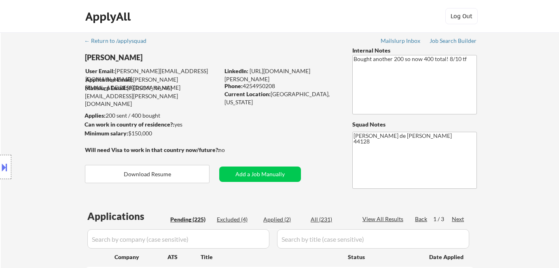
select select ""pending""
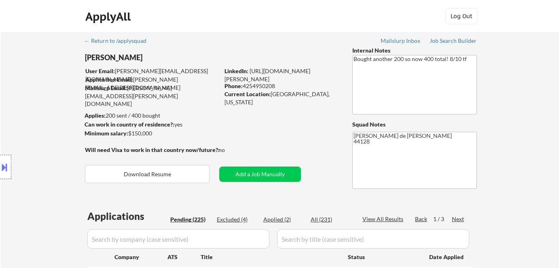
select select ""pending""
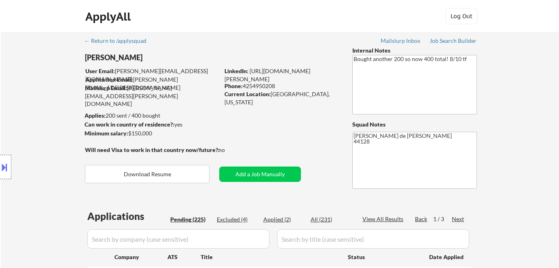
select select ""pending""
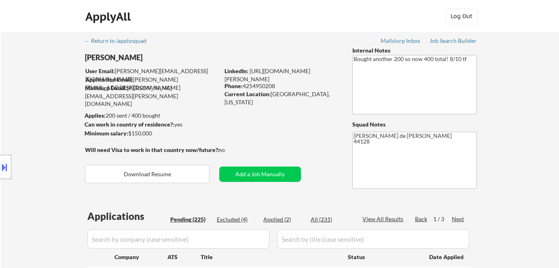
select select ""pending""
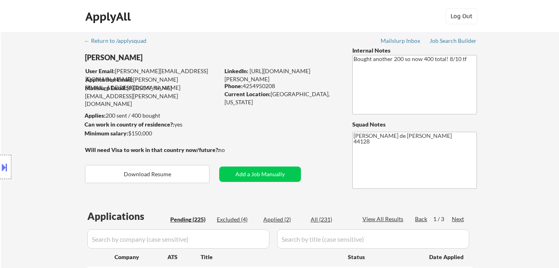
select select ""pending""
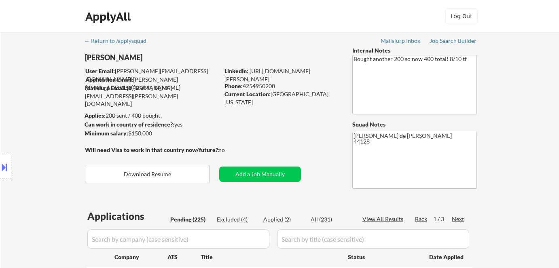
select select ""pending""
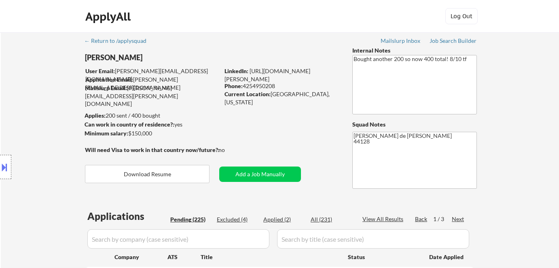
select select ""pending""
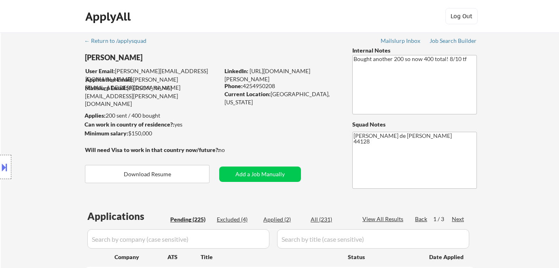
select select ""pending""
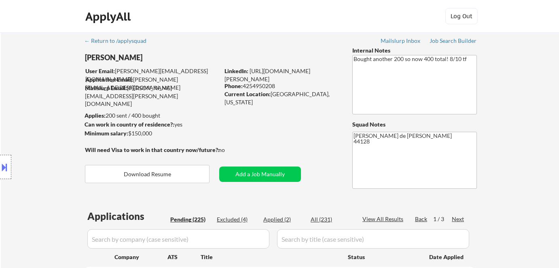
select select ""pending""
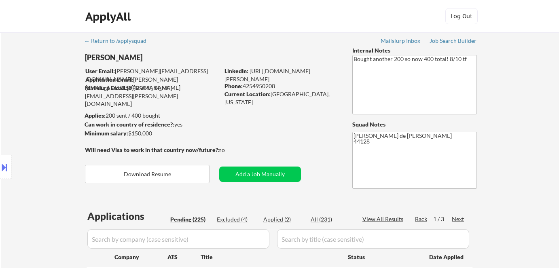
select select ""pending""
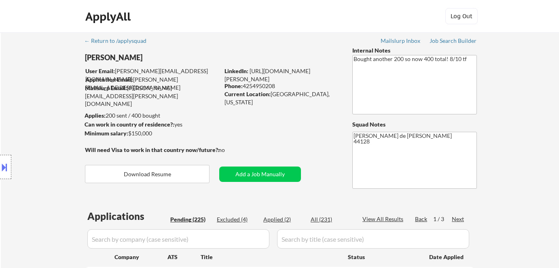
select select ""pending""
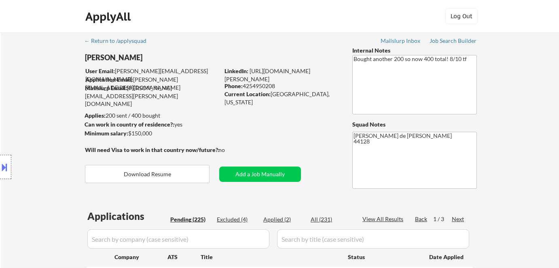
select select ""pending""
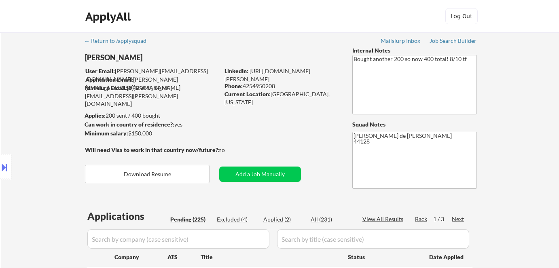
select select ""pending""
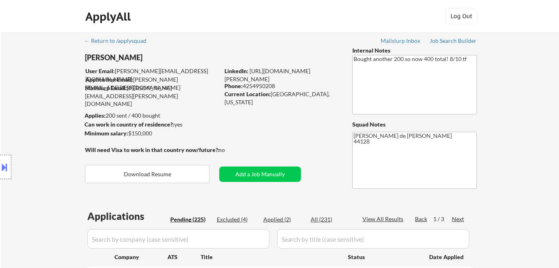
select select ""pending""
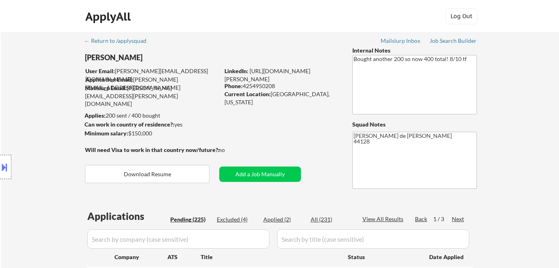
select select ""pending""
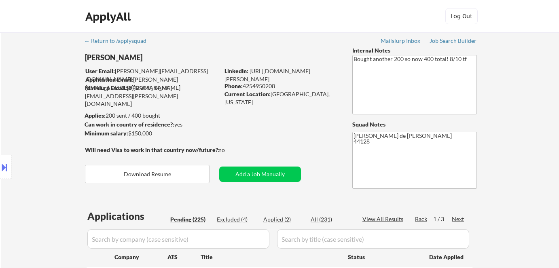
select select ""pending""
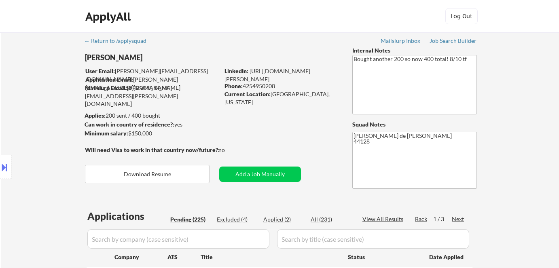
select select ""pending""
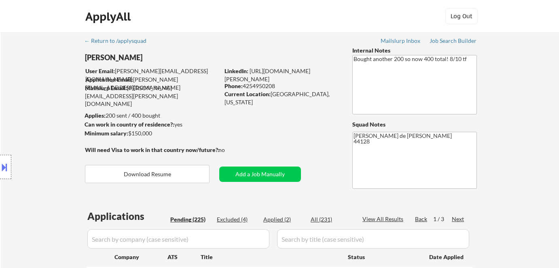
select select ""pending""
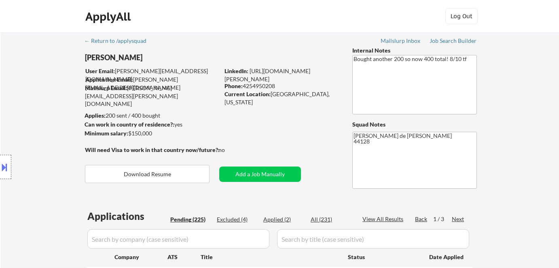
select select ""pending""
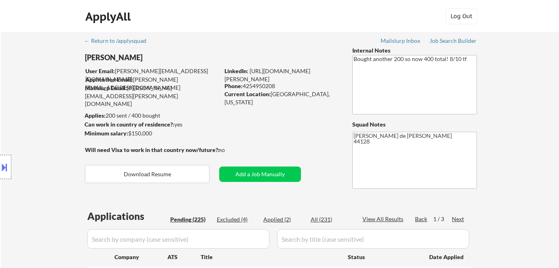
select select ""pending""
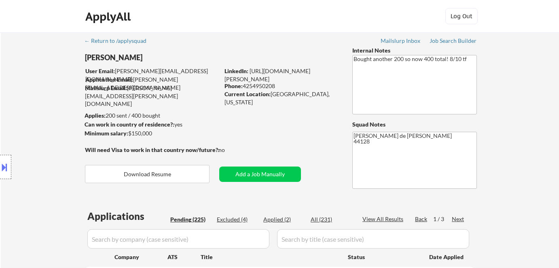
scroll to position [1056, 0]
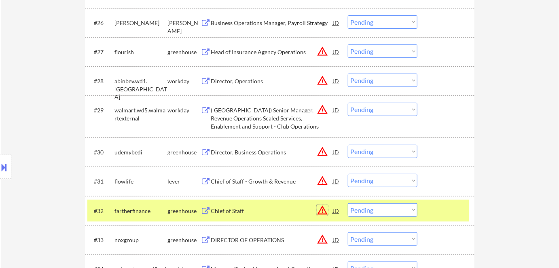
click at [319, 209] on button "warning_amber" at bounding box center [322, 210] width 11 height 11
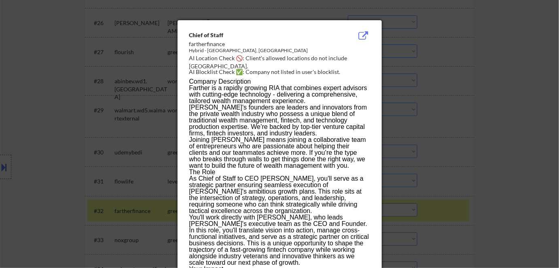
click at [485, 166] on div at bounding box center [279, 134] width 559 height 268
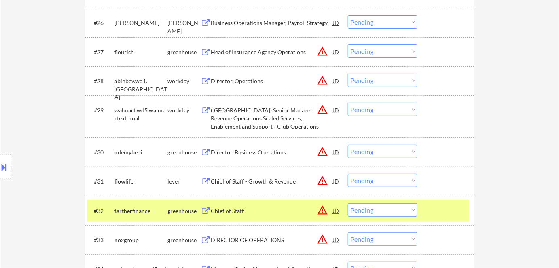
click at [2, 163] on button at bounding box center [4, 166] width 9 height 13
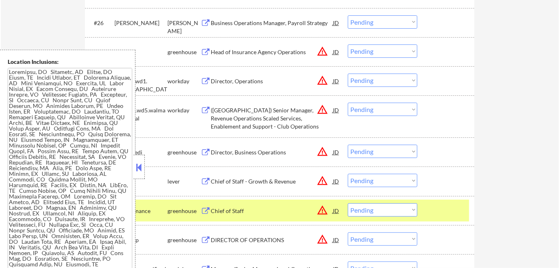
click at [138, 171] on button at bounding box center [139, 167] width 9 height 12
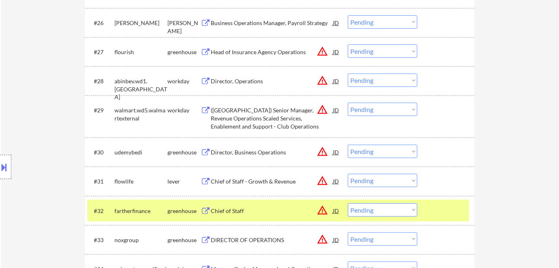
scroll to position [1130, 0]
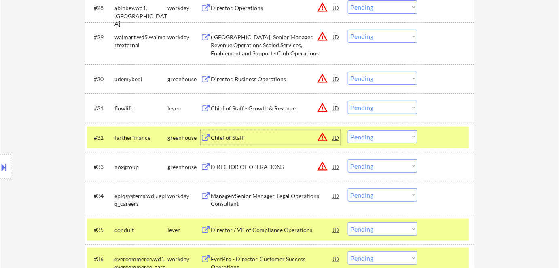
click at [228, 140] on div "Chief of Staff" at bounding box center [272, 138] width 122 height 8
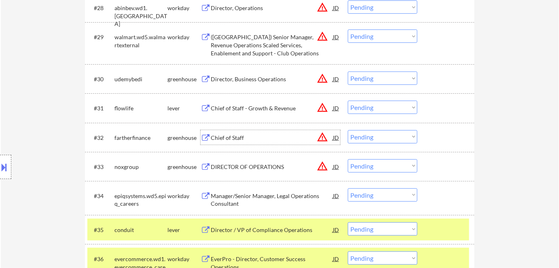
click at [323, 136] on button "warning_amber" at bounding box center [322, 136] width 11 height 11
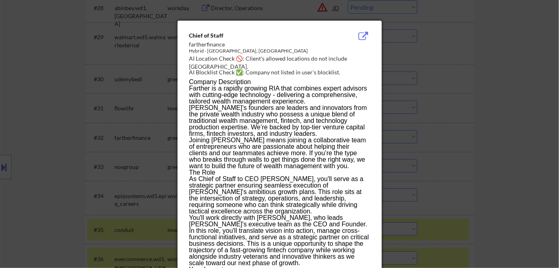
click at [408, 107] on div at bounding box center [279, 134] width 559 height 268
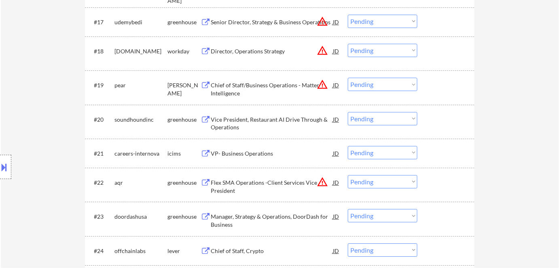
scroll to position [762, 0]
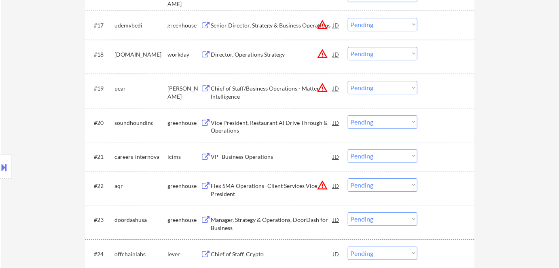
click at [323, 83] on button "warning_amber" at bounding box center [322, 87] width 11 height 11
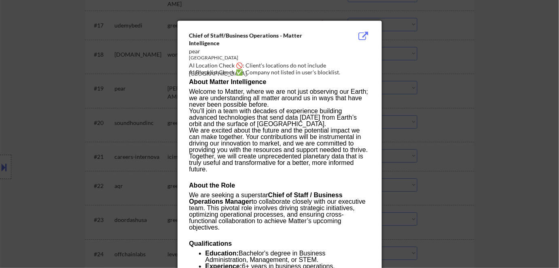
click at [432, 108] on div at bounding box center [279, 134] width 559 height 268
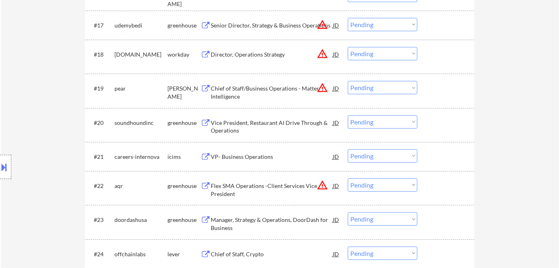
click at [225, 89] on div "Chief of Staff/Business Operations - Matter Intelligence" at bounding box center [272, 92] width 122 height 16
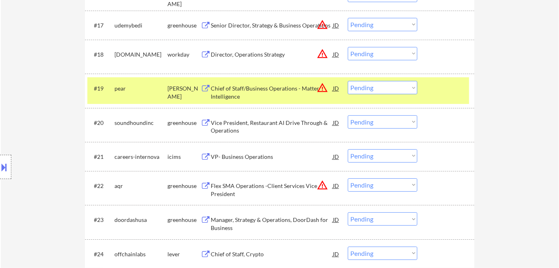
click at [3, 166] on button at bounding box center [4, 166] width 9 height 13
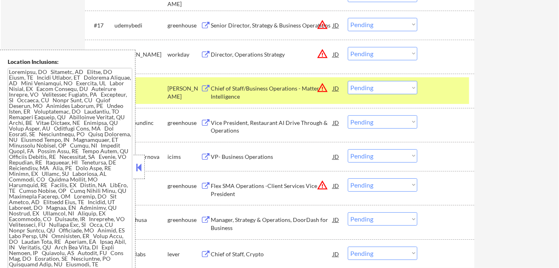
scroll to position [2250, 0]
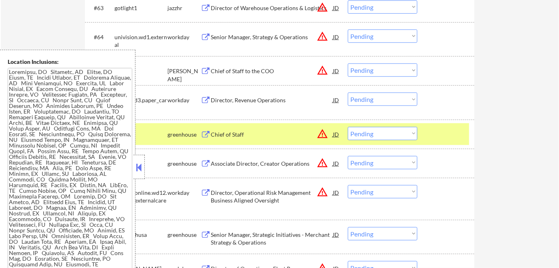
click at [134, 172] on div at bounding box center [138, 167] width 11 height 24
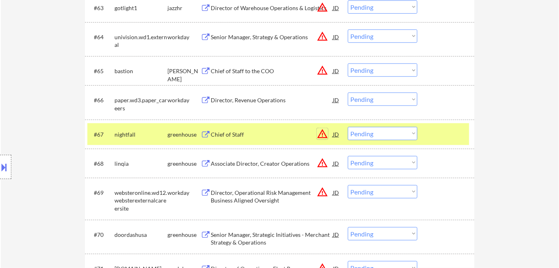
click at [323, 134] on button "warning_amber" at bounding box center [322, 133] width 11 height 11
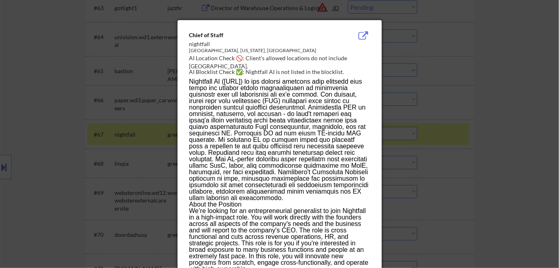
click at [484, 178] on div at bounding box center [279, 134] width 559 height 268
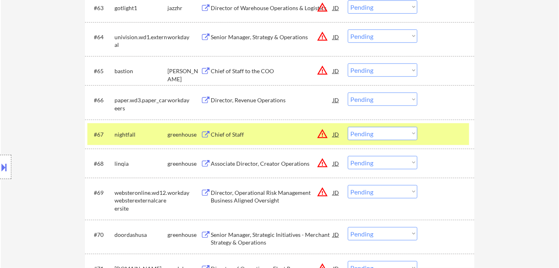
click at [6, 175] on div at bounding box center [5, 167] width 11 height 24
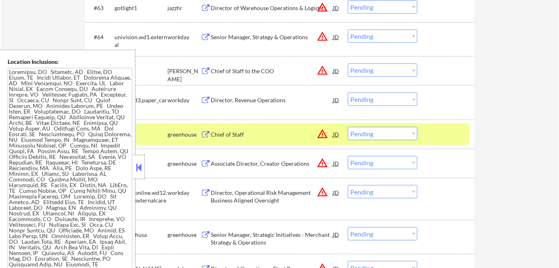
click at [139, 166] on button at bounding box center [139, 167] width 9 height 12
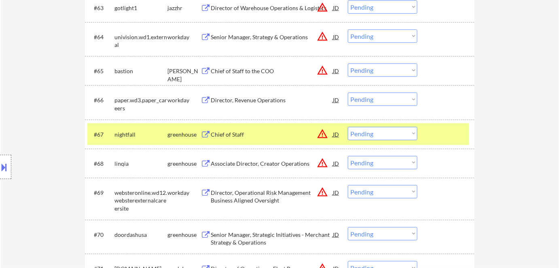
click at [321, 132] on button "warning_amber" at bounding box center [322, 133] width 11 height 11
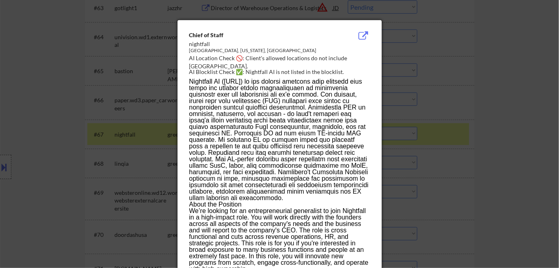
click at [489, 151] on div at bounding box center [279, 134] width 559 height 268
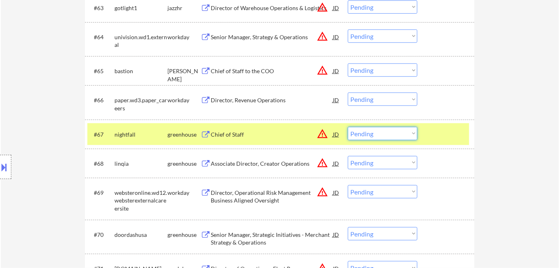
click at [358, 135] on select "Choose an option... Pending Applied Excluded (Questions) Excluded (Expired) Exc…" at bounding box center [383, 133] width 70 height 13
click at [348, 127] on select "Choose an option... Pending Applied Excluded (Questions) Excluded (Expired) Exc…" at bounding box center [383, 133] width 70 height 13
select select ""pending""
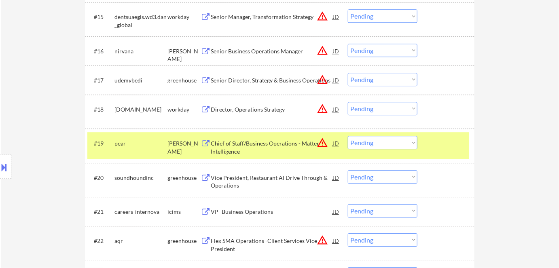
scroll to position [706, 0]
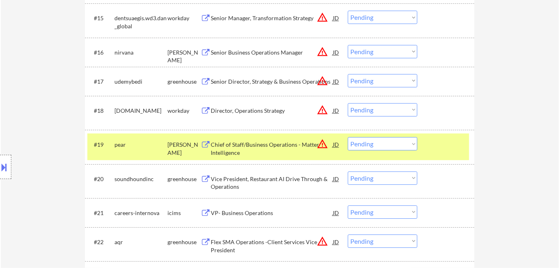
click at [0, 170] on button at bounding box center [4, 166] width 9 height 13
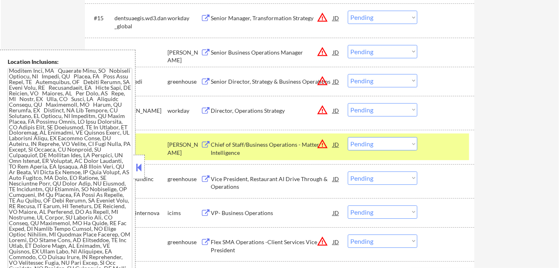
scroll to position [607, 0]
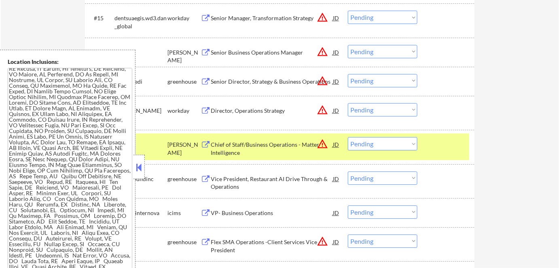
click at [139, 173] on button at bounding box center [139, 167] width 9 height 12
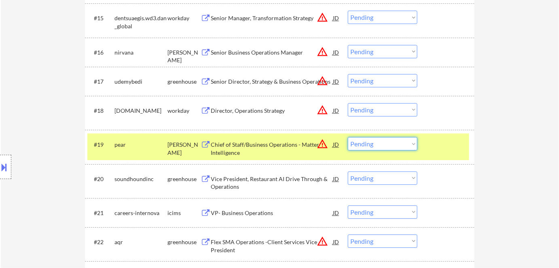
click at [371, 149] on select "Choose an option... Pending Applied Excluded (Questions) Excluded (Expired) Exc…" at bounding box center [383, 143] width 70 height 13
click at [348, 137] on select "Choose an option... Pending Applied Excluded (Questions) Excluded (Expired) Exc…" at bounding box center [383, 143] width 70 height 13
select select ""pending""
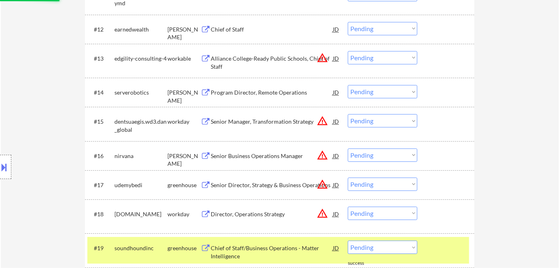
scroll to position [559, 0]
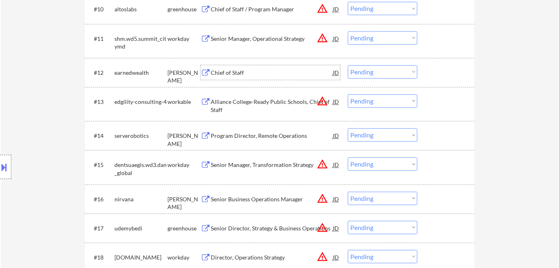
click at [223, 74] on div "Chief of Staff" at bounding box center [272, 73] width 122 height 8
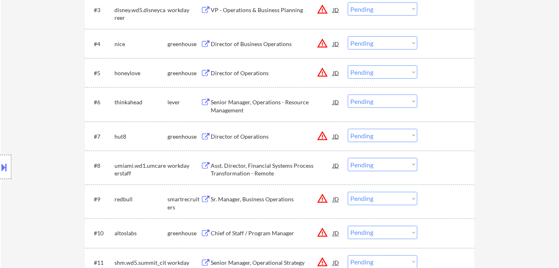
scroll to position [302, 0]
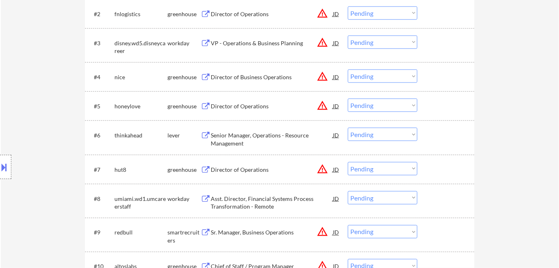
click at [321, 107] on button "warning_amber" at bounding box center [322, 105] width 11 height 11
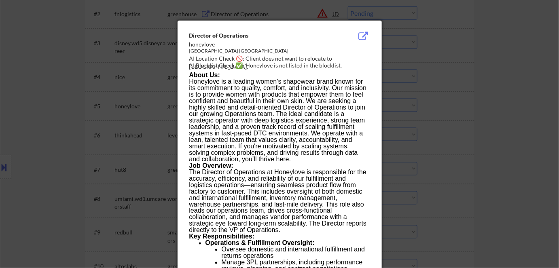
click at [466, 123] on div at bounding box center [279, 134] width 559 height 268
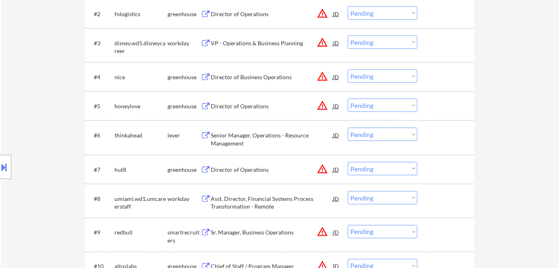
click at [251, 109] on div "Director of Operations" at bounding box center [272, 106] width 122 height 8
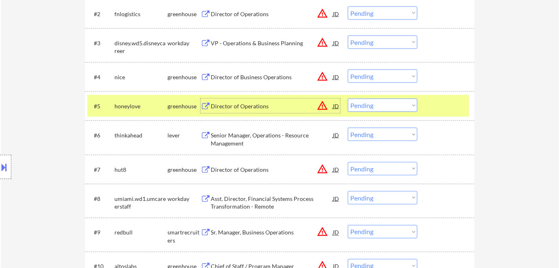
click at [5, 167] on button at bounding box center [4, 166] width 9 height 13
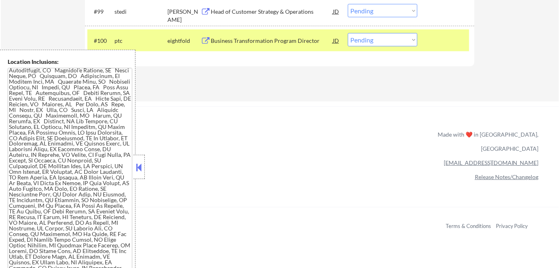
scroll to position [386, 0]
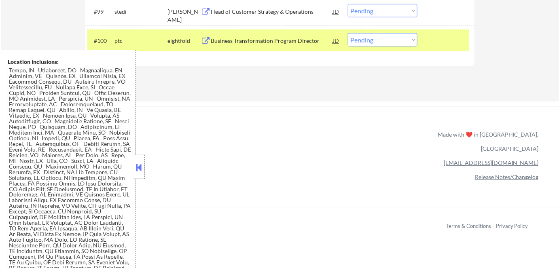
click at [138, 170] on button at bounding box center [139, 167] width 9 height 12
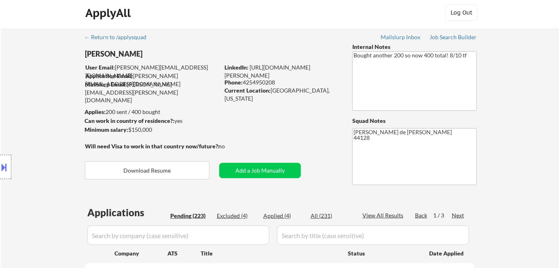
scroll to position [0, 0]
